Goal: Find contact information: Find contact information

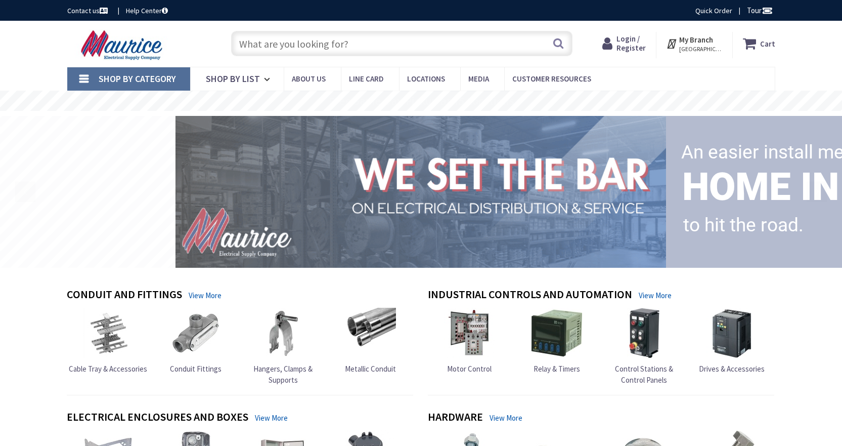
type input "[STREET_ADDRESS]"
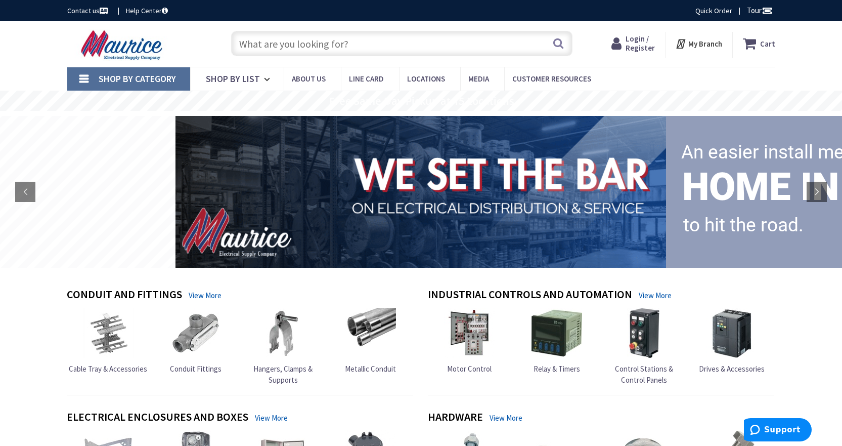
scroll to position [1076, 0]
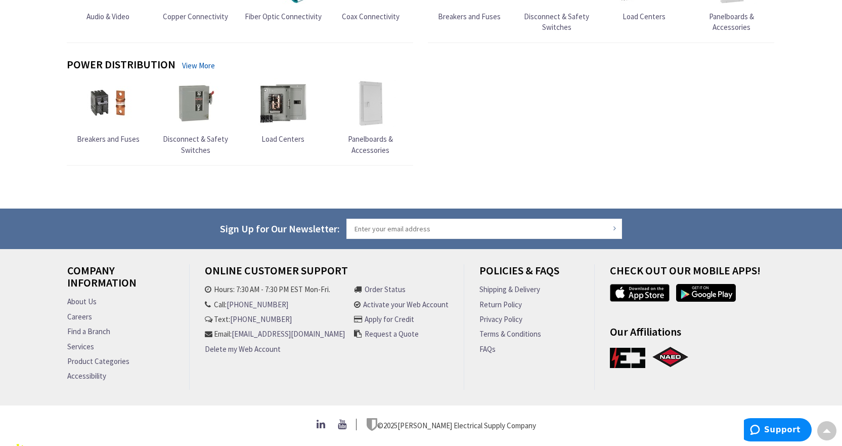
drag, startPoint x: 338, startPoint y: 339, endPoint x: 339, endPoint y: 347, distance: 7.7
click at [339, 339] on li "Email: customersupport@mauriceelectric.com" at bounding box center [275, 333] width 140 height 11
copy li "[EMAIL_ADDRESS][DOMAIN_NAME]"
